Goal: Information Seeking & Learning: Check status

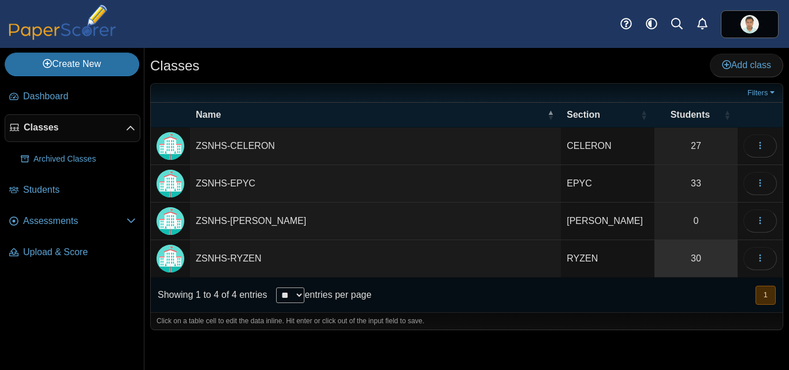
click at [704, 265] on link "30" at bounding box center [695, 258] width 83 height 37
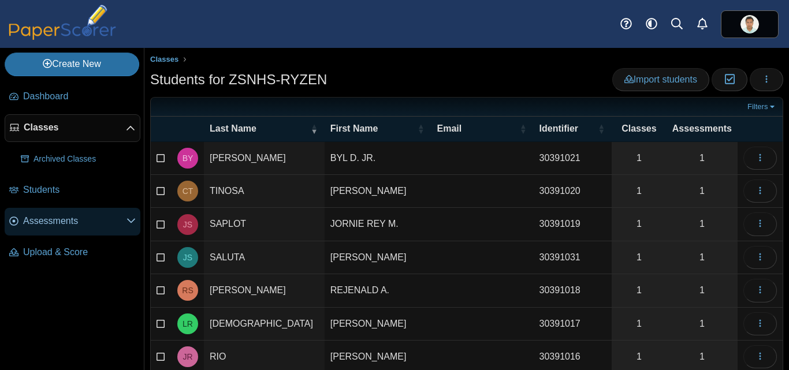
click at [66, 216] on span "Assessments" at bounding box center [74, 221] width 103 height 13
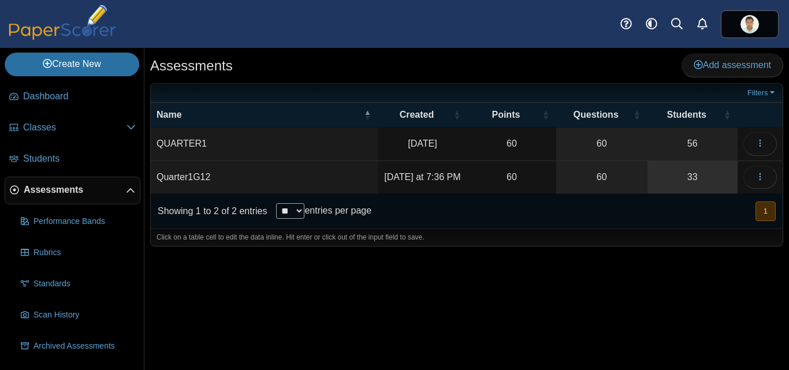
click at [700, 187] on link "33" at bounding box center [692, 177] width 90 height 32
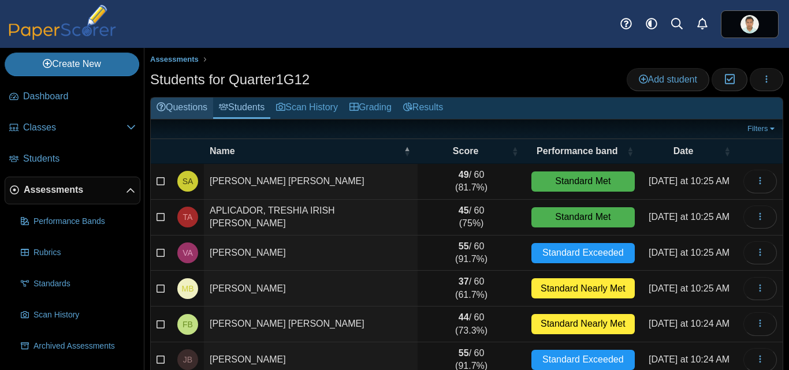
click at [188, 111] on link "Questions" at bounding box center [182, 108] width 62 height 21
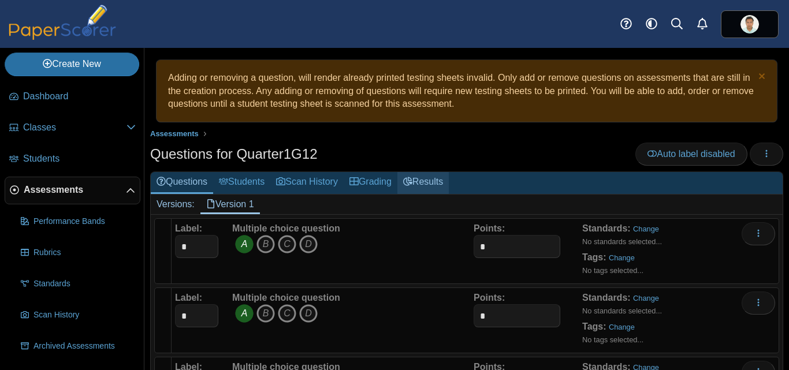
click at [449, 180] on link "Results" at bounding box center [422, 182] width 51 height 21
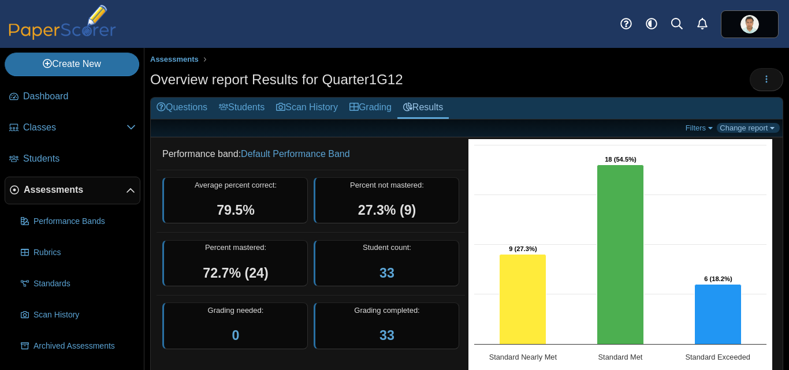
click at [761, 129] on link "Change report" at bounding box center [748, 128] width 63 height 10
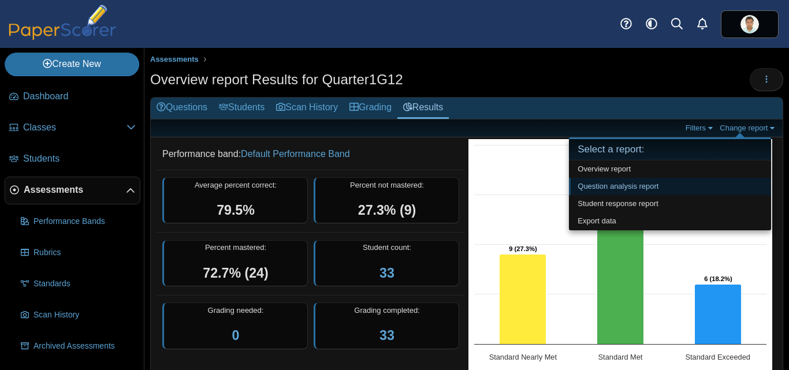
click at [673, 184] on link "Question analysis report" at bounding box center [670, 186] width 202 height 17
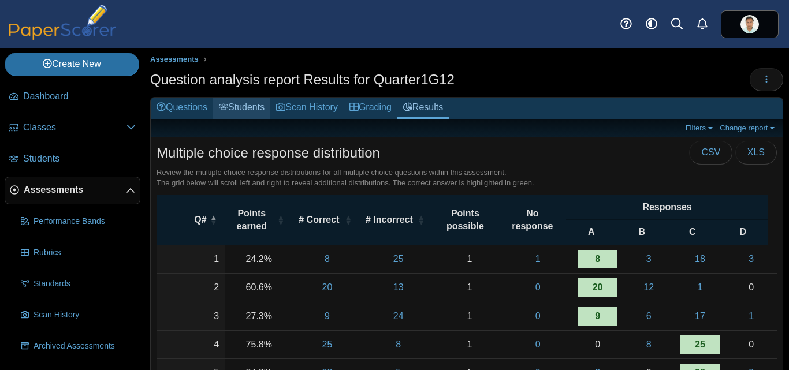
click at [267, 109] on link "Students" at bounding box center [241, 108] width 57 height 21
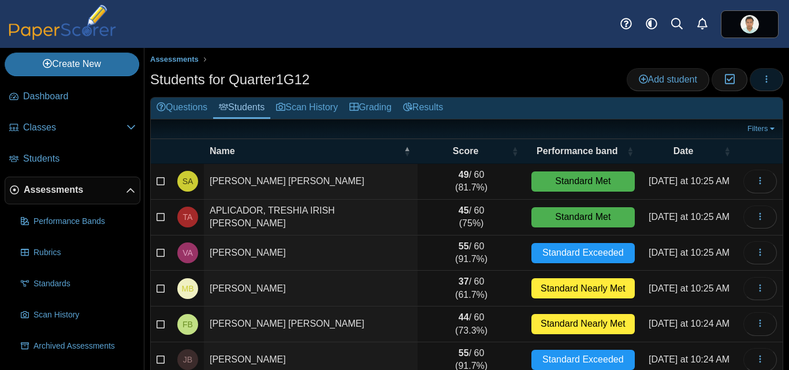
click at [762, 74] on icon "button" at bounding box center [766, 78] width 9 height 9
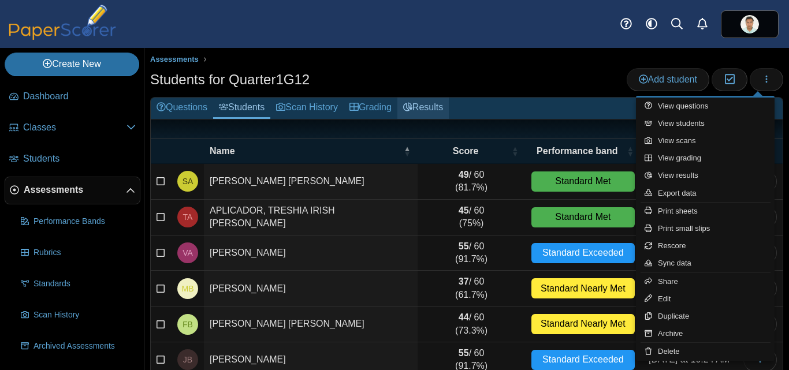
click at [436, 107] on link "Results" at bounding box center [422, 108] width 51 height 21
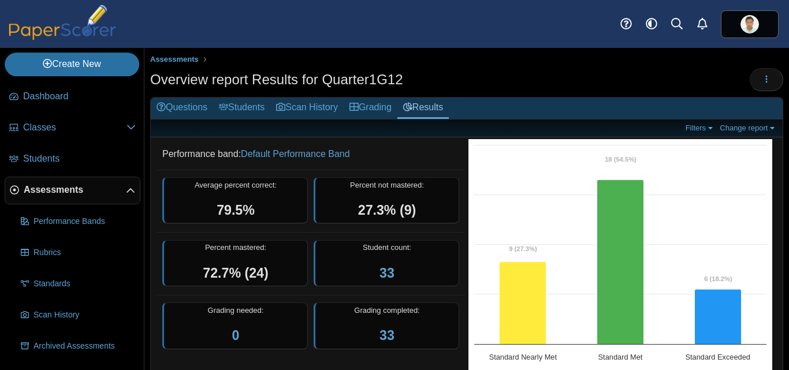
click at [759, 129] on link "Change report" at bounding box center [748, 128] width 63 height 10
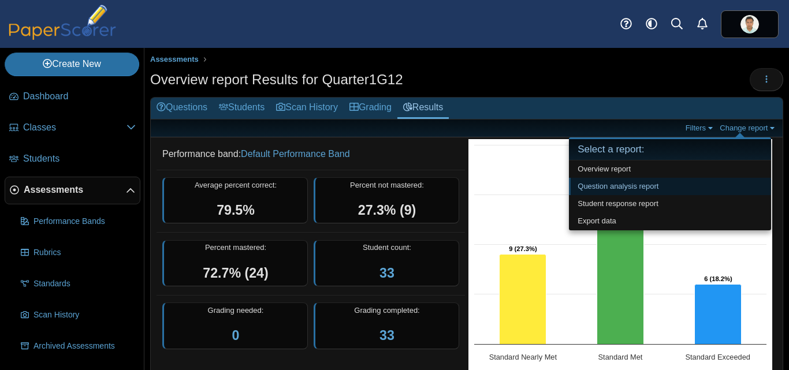
click at [668, 189] on link "Question analysis report" at bounding box center [670, 186] width 202 height 17
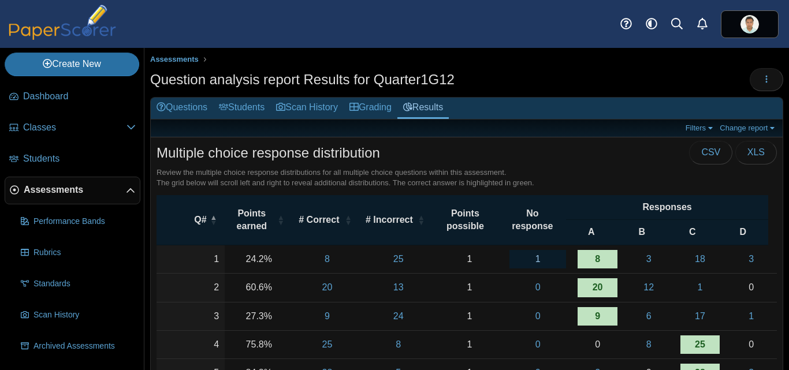
click at [536, 266] on link "1" at bounding box center [537, 259] width 57 height 18
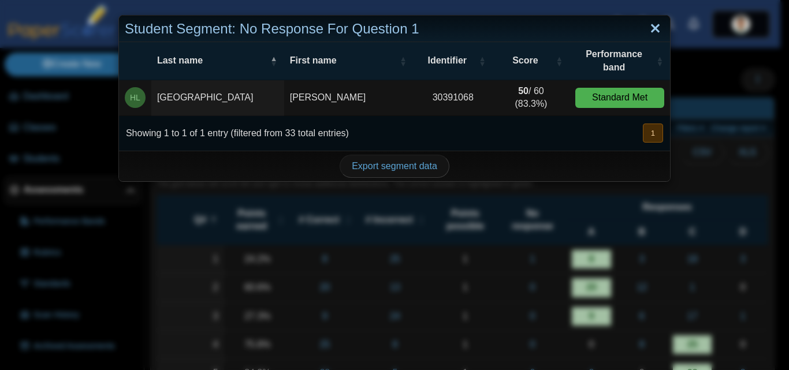
click at [646, 35] on link "Close" at bounding box center [655, 29] width 18 height 20
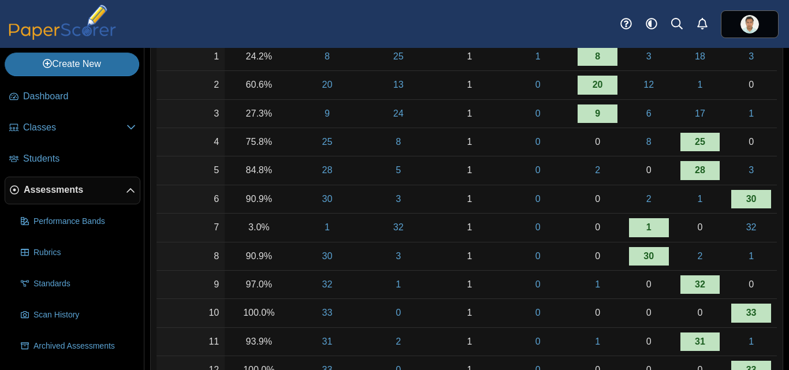
scroll to position [215, 0]
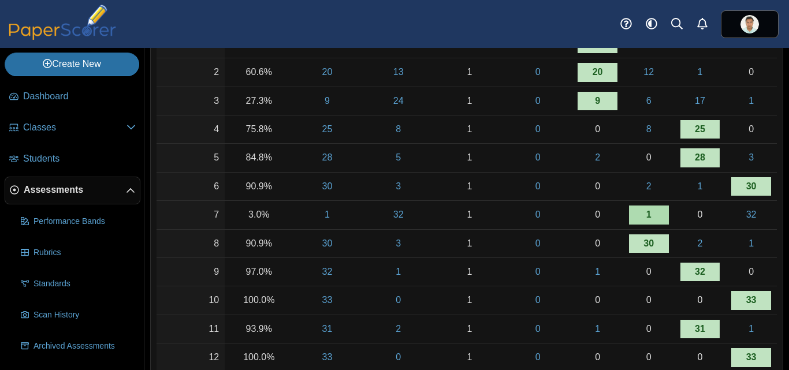
click at [640, 213] on link "1" at bounding box center [649, 215] width 40 height 18
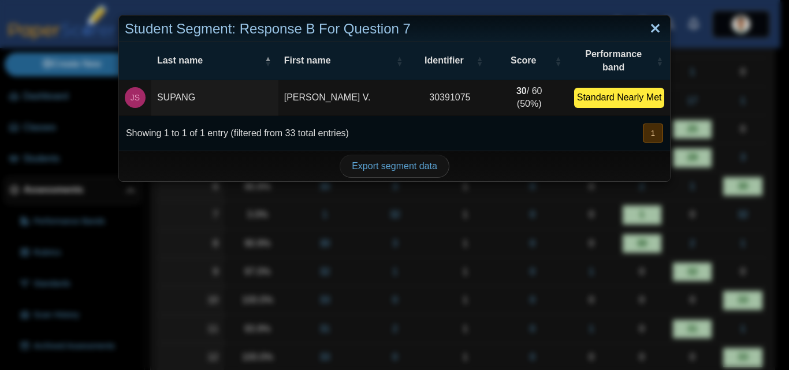
click at [652, 24] on link "Close" at bounding box center [655, 29] width 18 height 20
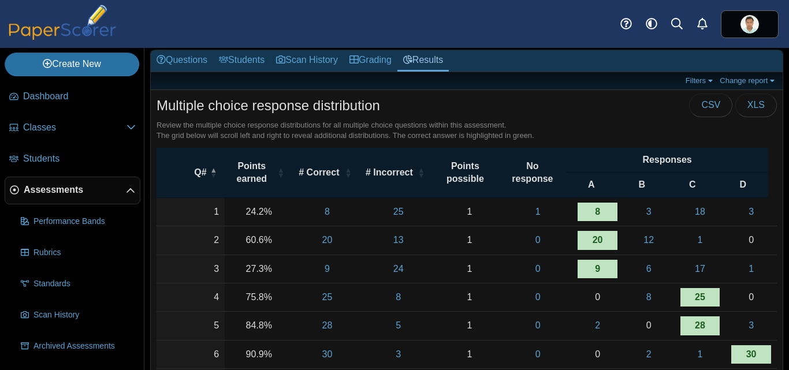
scroll to position [0, 0]
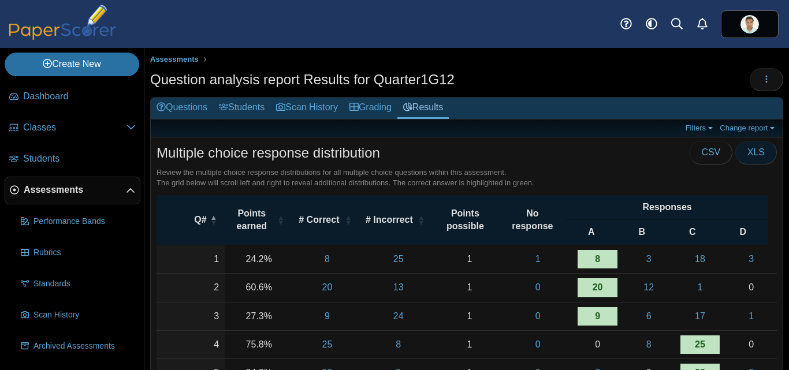
click at [751, 148] on span "XLS" at bounding box center [755, 152] width 17 height 10
